Goal: Information Seeking & Learning: Check status

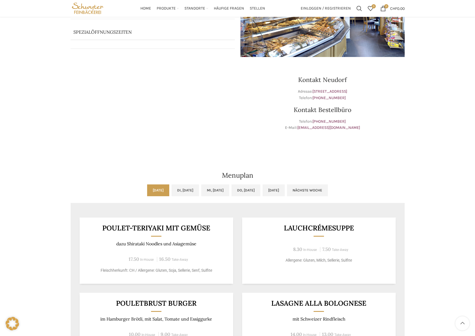
scroll to position [112, 0]
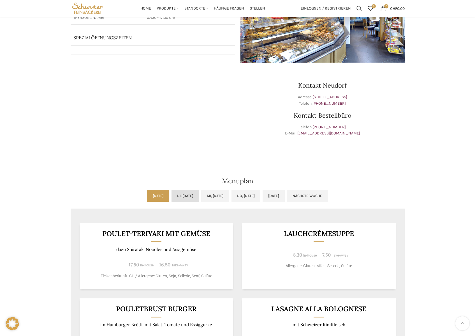
click at [174, 193] on link "Di, [DATE]" at bounding box center [185, 196] width 27 height 12
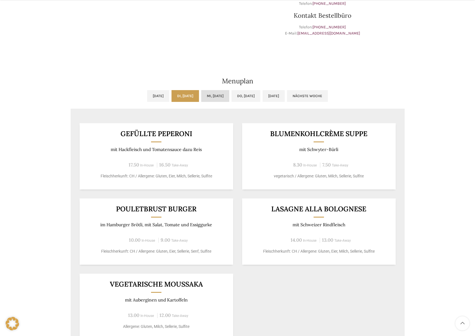
scroll to position [224, 0]
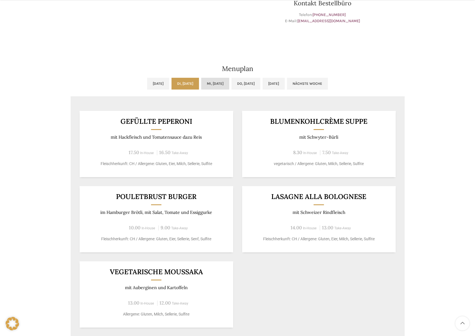
click at [224, 80] on link "Mi, [DATE]" at bounding box center [215, 84] width 28 height 12
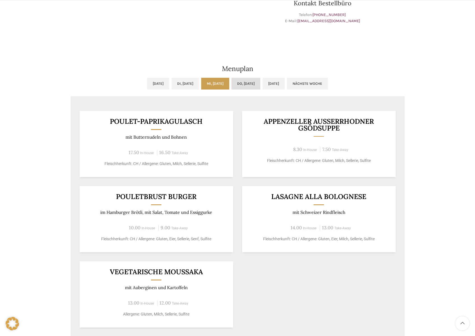
click at [252, 83] on link "Do, [DATE]" at bounding box center [246, 84] width 29 height 12
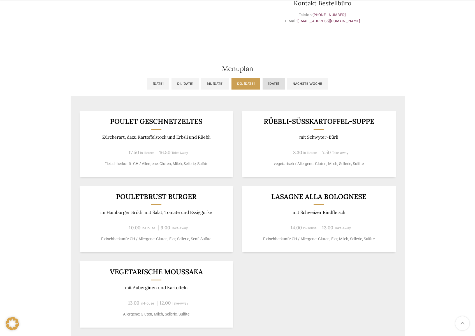
click at [285, 83] on link "[DATE]" at bounding box center [274, 84] width 22 height 12
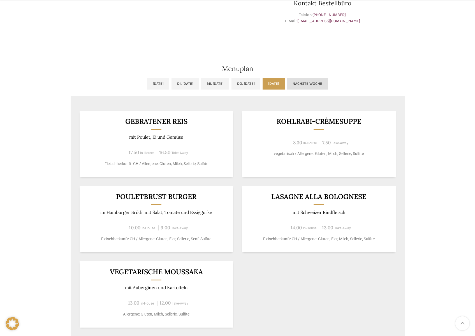
click at [328, 87] on link "Nächste Woche" at bounding box center [307, 84] width 41 height 12
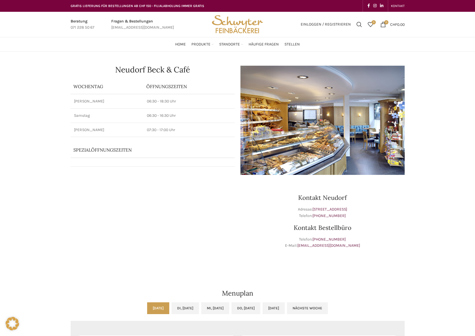
scroll to position [140, 0]
